Goal: Information Seeking & Learning: Learn about a topic

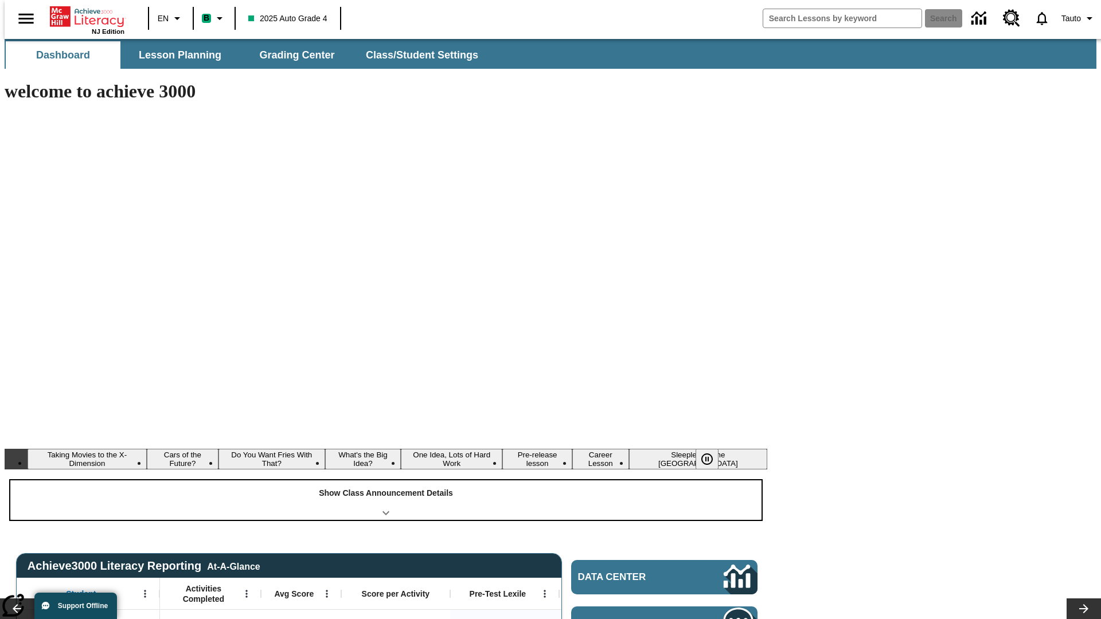
click at [386, 481] on div "Show Class Announcement Details" at bounding box center [385, 501] width 751 height 40
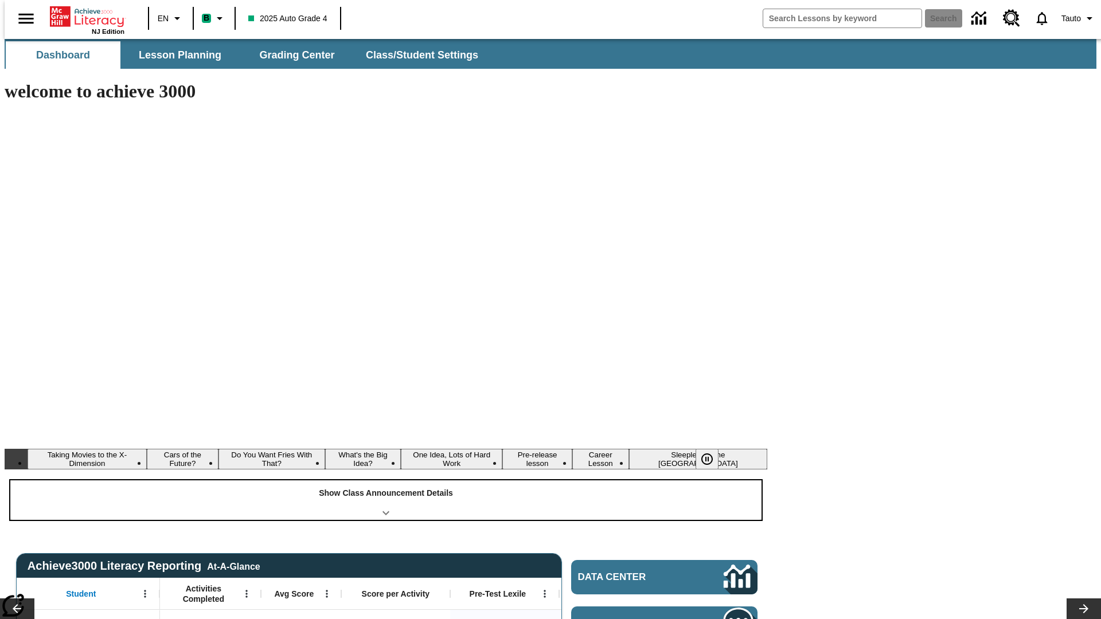
click at [386, 481] on div "Show Class Announcement Details" at bounding box center [385, 501] width 751 height 40
